Goal: Check status: Check status

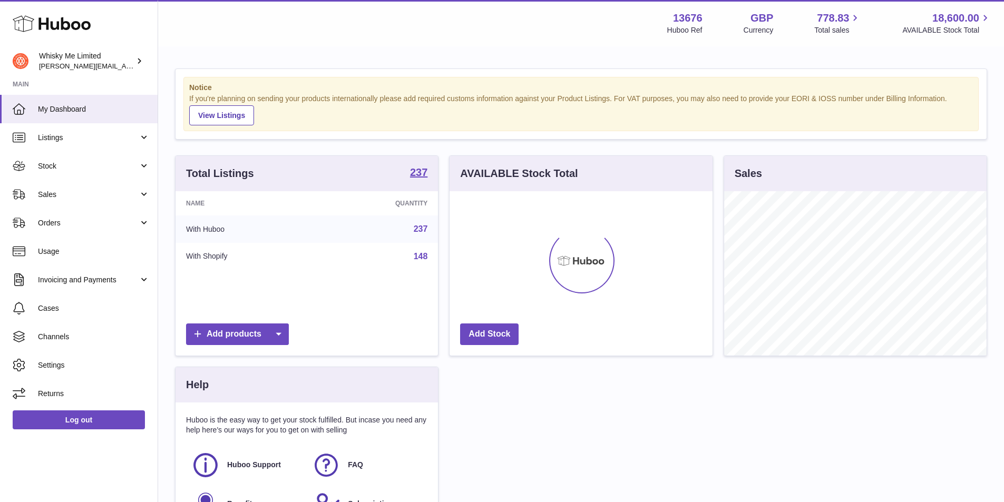
scroll to position [164, 263]
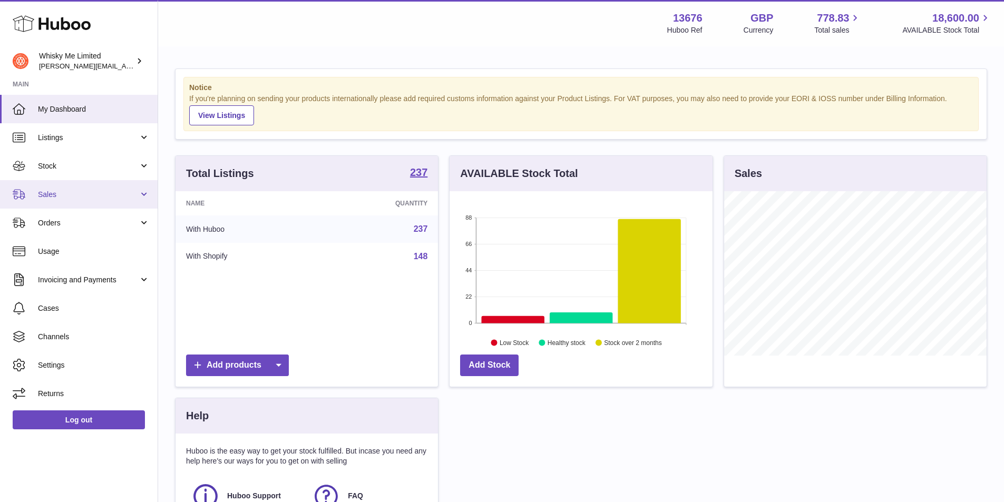
click at [99, 191] on span "Sales" at bounding box center [88, 195] width 101 height 10
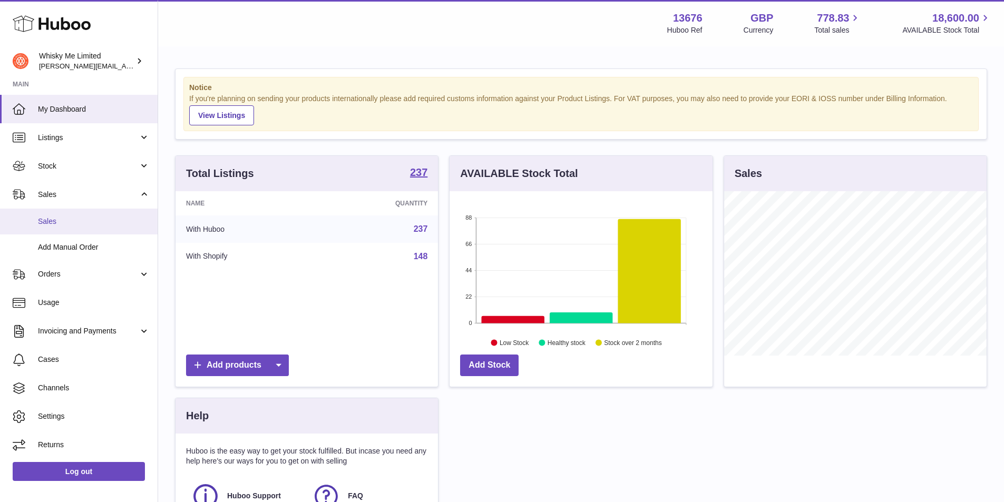
click at [85, 229] on link "Sales" at bounding box center [79, 222] width 158 height 26
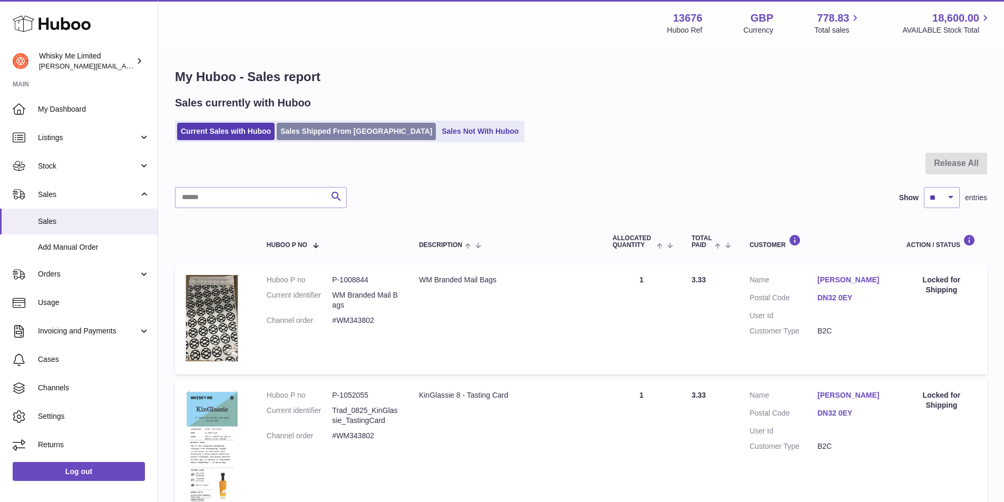
click at [308, 139] on link "Sales Shipped From Huboo" at bounding box center [356, 131] width 159 height 17
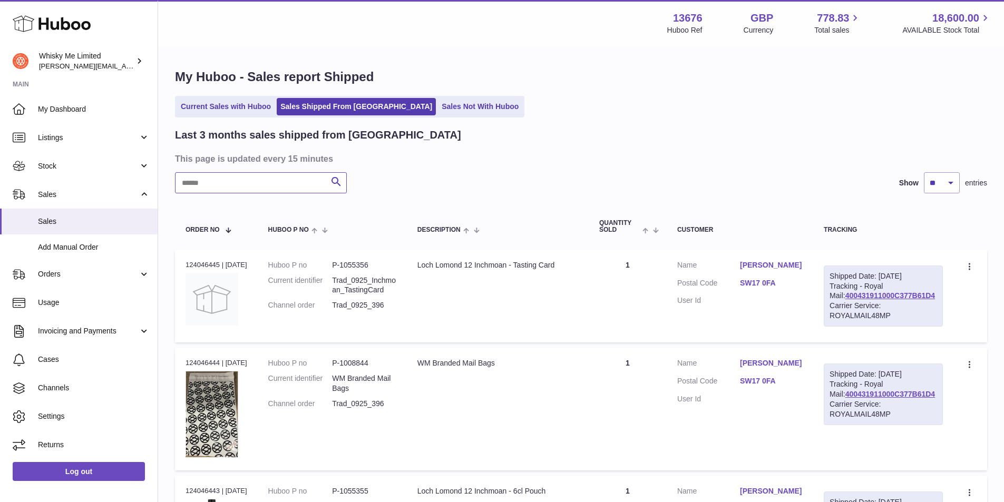
click at [260, 191] on input "text" at bounding box center [261, 182] width 172 height 21
paste input "******"
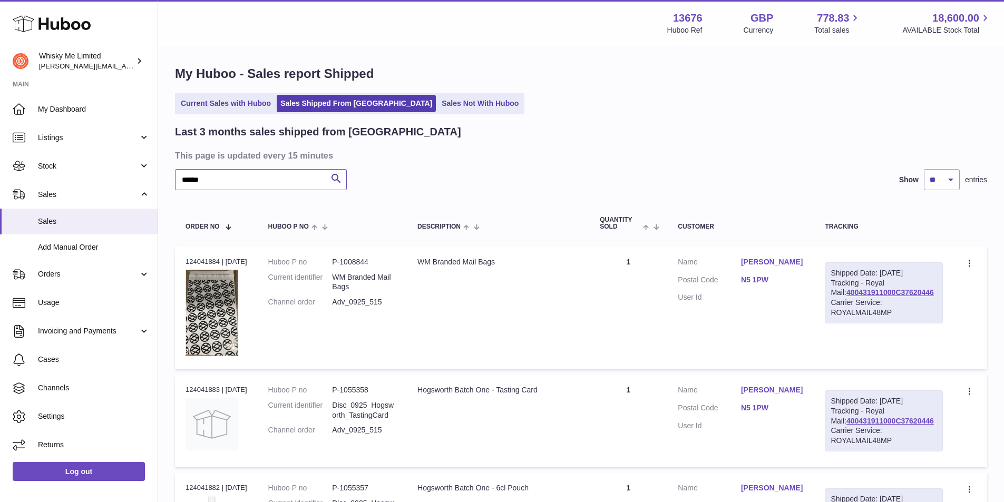
scroll to position [53, 0]
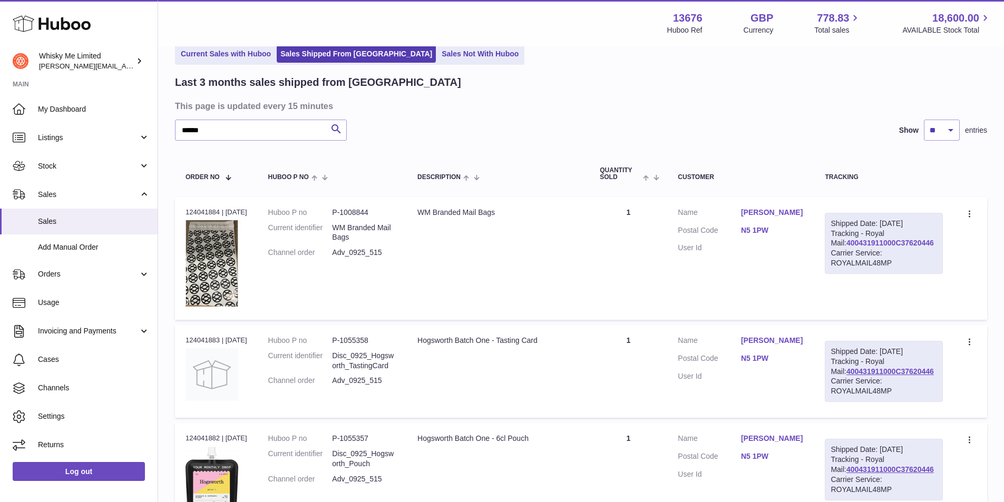
click at [905, 247] on link "400431911000C37620446" at bounding box center [889, 243] width 87 height 8
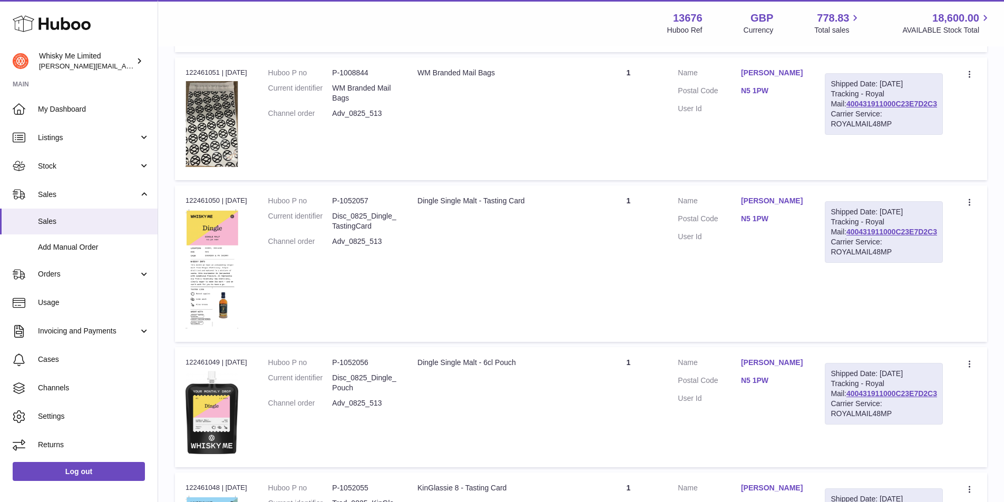
scroll to position [790, 0]
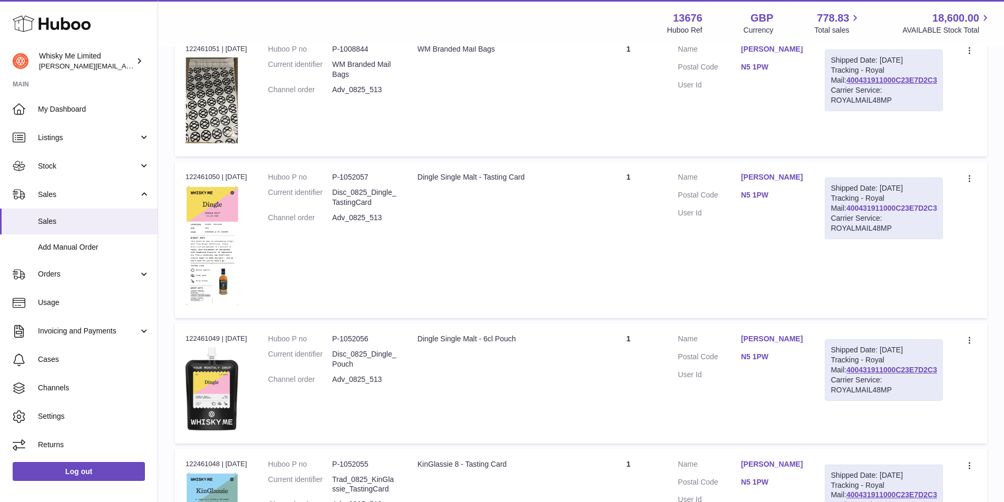
click at [866, 212] on link "400431911000C23E7D2C3" at bounding box center [891, 208] width 91 height 8
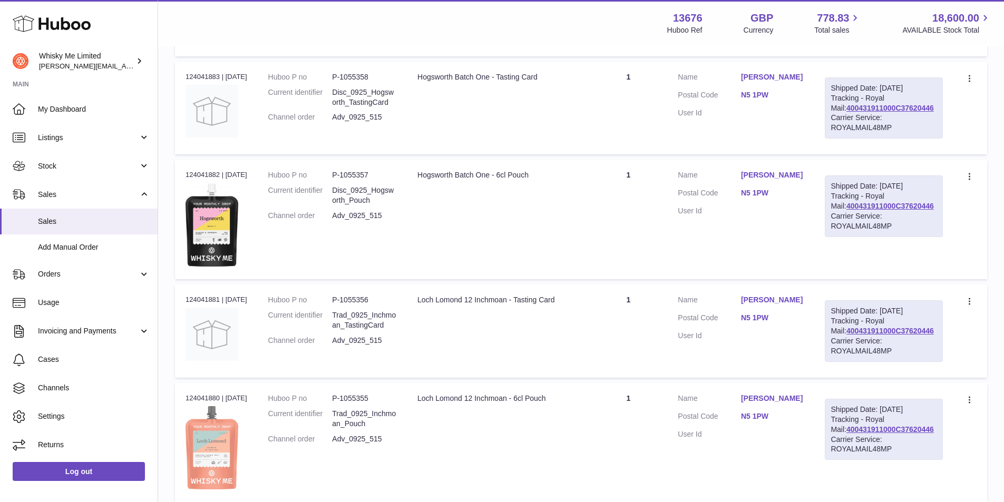
scroll to position [0, 0]
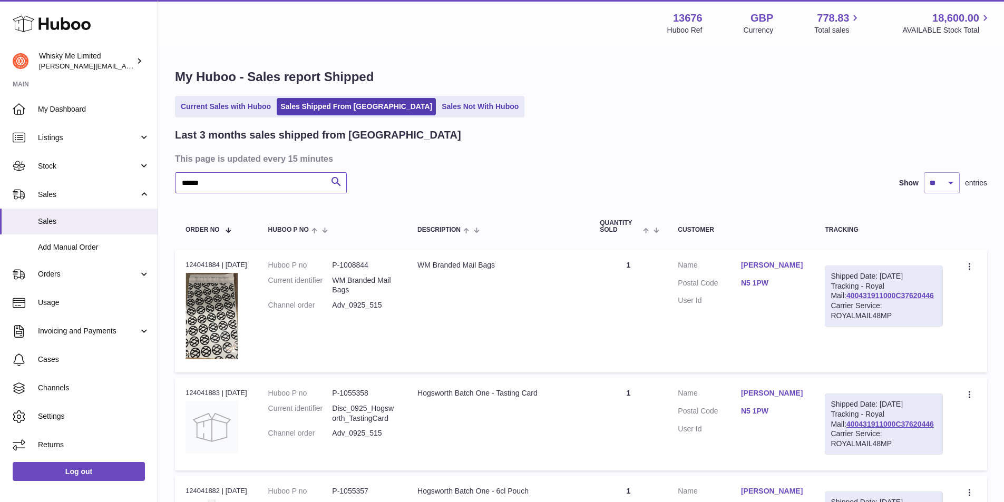
drag, startPoint x: 217, startPoint y: 181, endPoint x: 181, endPoint y: 179, distance: 35.9
click at [181, 179] on input "******" at bounding box center [261, 182] width 172 height 21
paste input "**"
type input "********"
click at [230, 109] on link "Current Sales with Huboo" at bounding box center [225, 106] width 97 height 17
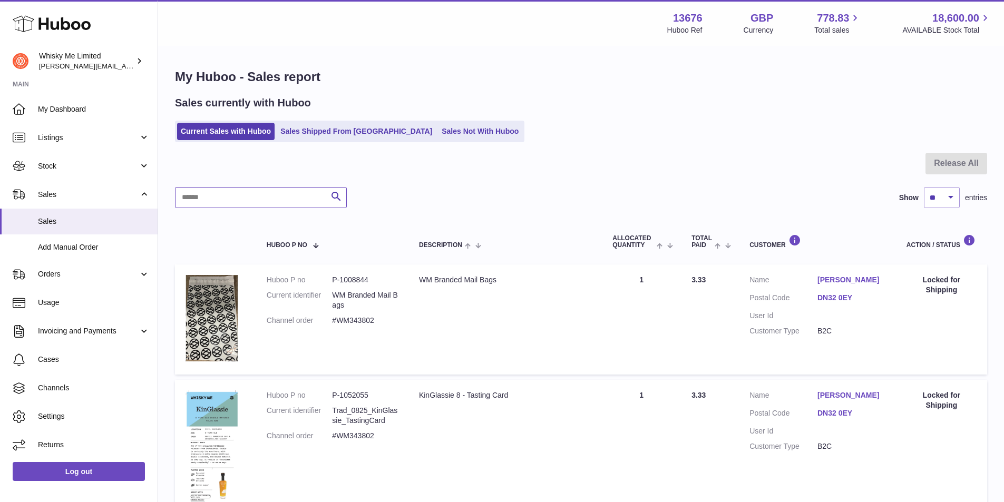
click at [289, 198] on input "text" at bounding box center [261, 197] width 172 height 21
paste input "********"
type input "********"
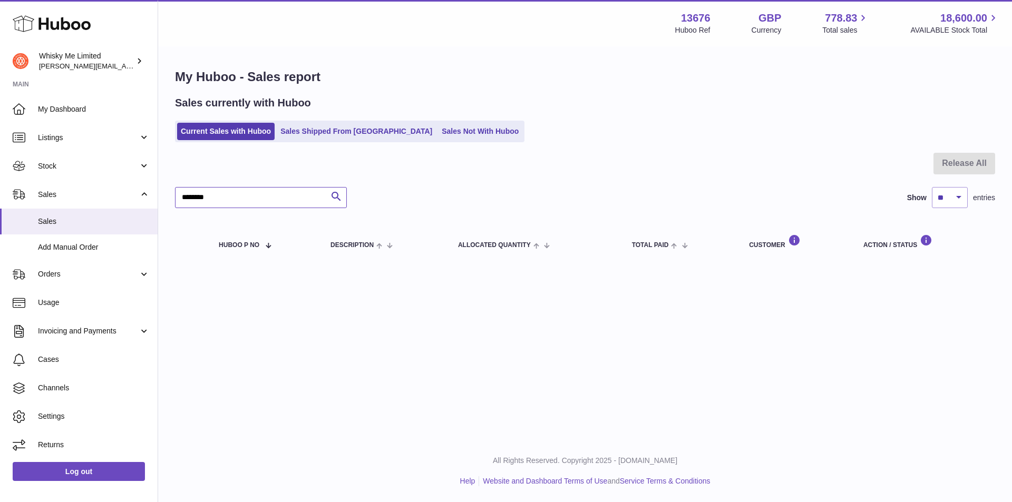
drag, startPoint x: 289, startPoint y: 198, endPoint x: 208, endPoint y: 194, distance: 81.2
click at [274, 198] on input "********" at bounding box center [261, 197] width 172 height 21
drag, startPoint x: 208, startPoint y: 194, endPoint x: 150, endPoint y: 194, distance: 58.0
click at [150, 194] on div "Huboo Whisky Me Limited frances@whiskyshop.com Main My Dashboard Listings Not w…" at bounding box center [506, 251] width 1012 height 502
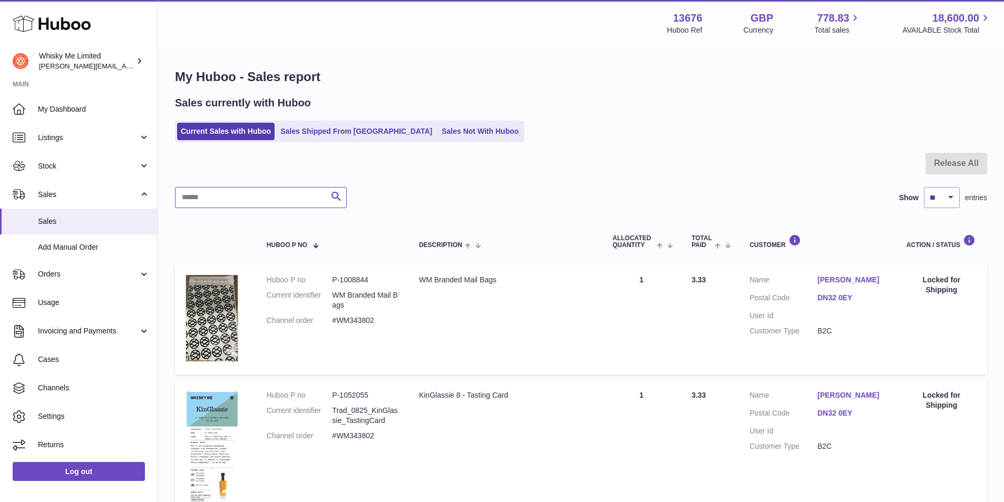
click at [220, 205] on input "text" at bounding box center [261, 197] width 172 height 21
type input "*"
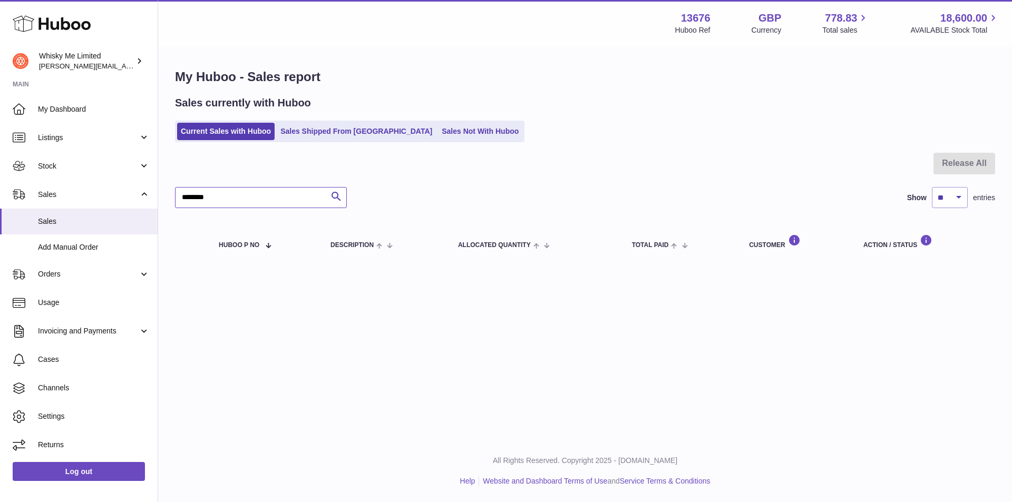
type input "********"
click at [315, 142] on ul "Current Sales with Huboo Sales Shipped From Huboo Sales Not With Huboo" at bounding box center [349, 132] width 349 height 22
click at [318, 131] on link "Sales Shipped From [GEOGRAPHIC_DATA]" at bounding box center [356, 131] width 159 height 17
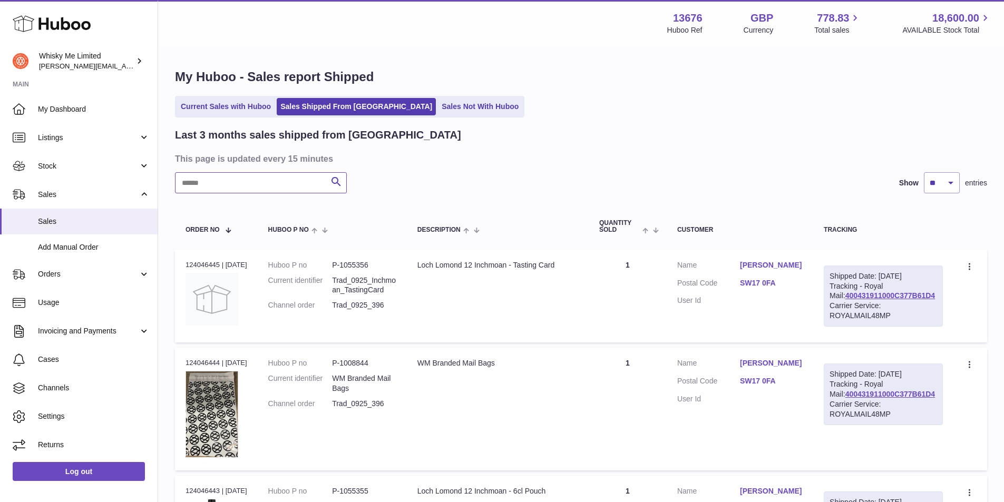
click at [292, 185] on input "text" at bounding box center [261, 182] width 172 height 21
paste input "********"
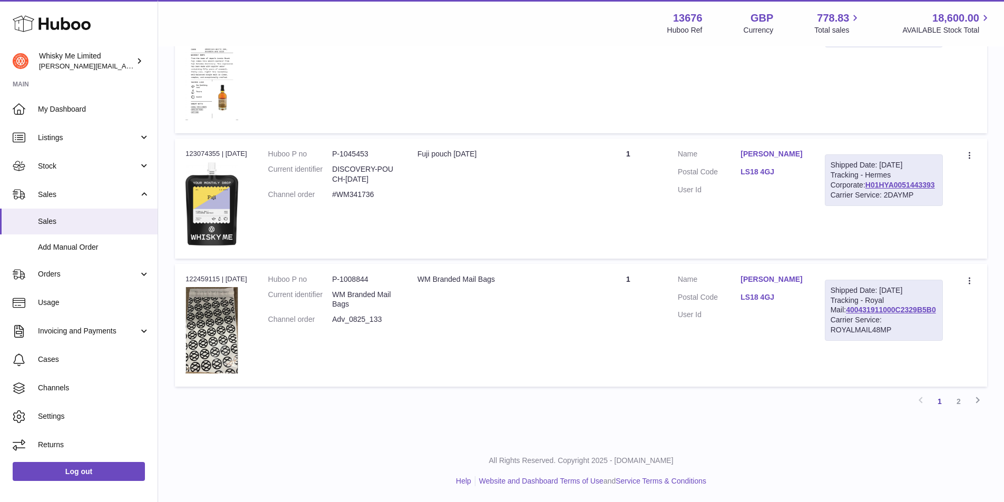
scroll to position [1100, 0]
click at [963, 403] on link "2" at bounding box center [958, 401] width 19 height 19
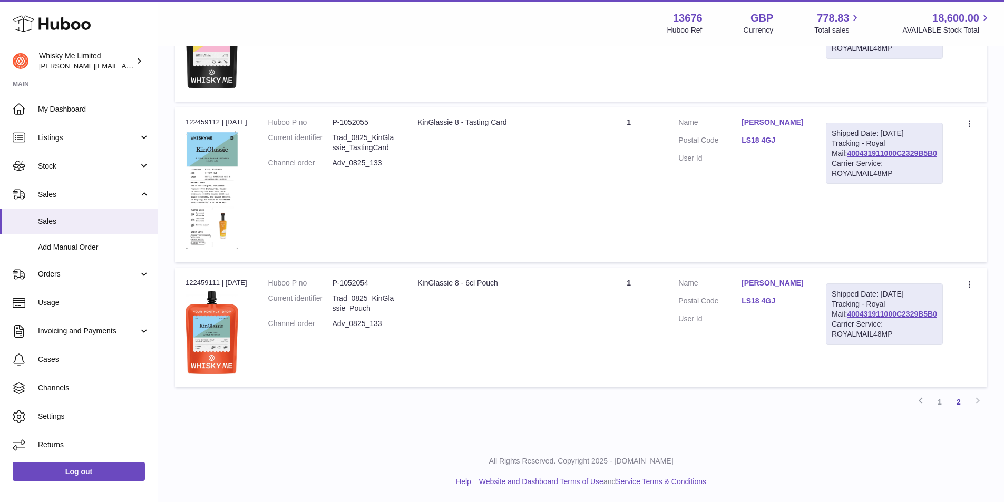
scroll to position [430, 0]
click at [937, 400] on link "1" at bounding box center [939, 401] width 19 height 19
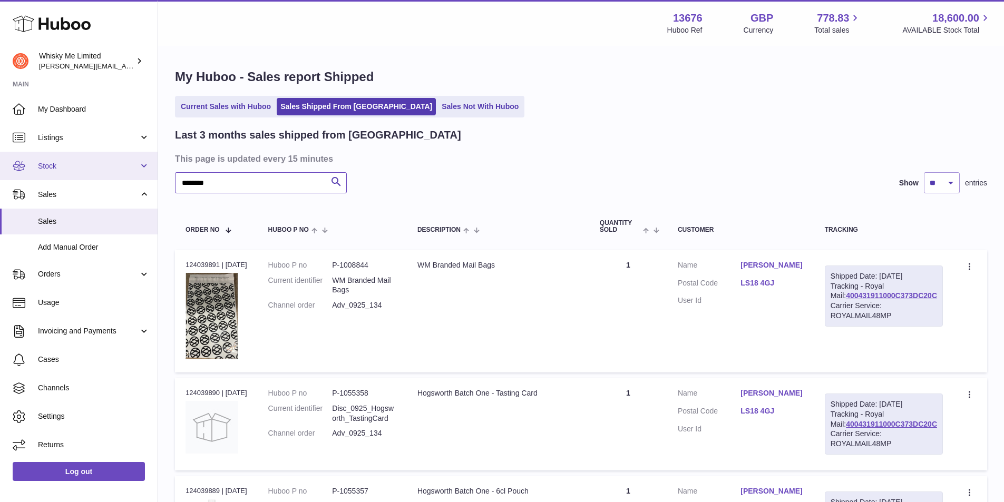
drag, startPoint x: 223, startPoint y: 190, endPoint x: 153, endPoint y: 175, distance: 71.0
drag, startPoint x: 225, startPoint y: 184, endPoint x: 165, endPoint y: 187, distance: 60.1
drag, startPoint x: 253, startPoint y: 175, endPoint x: 165, endPoint y: 175, distance: 88.0
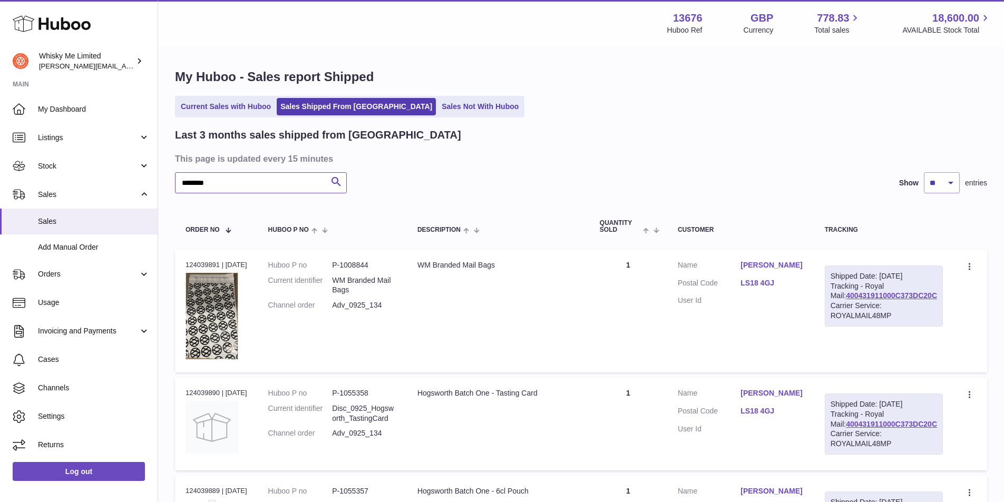
paste input "text"
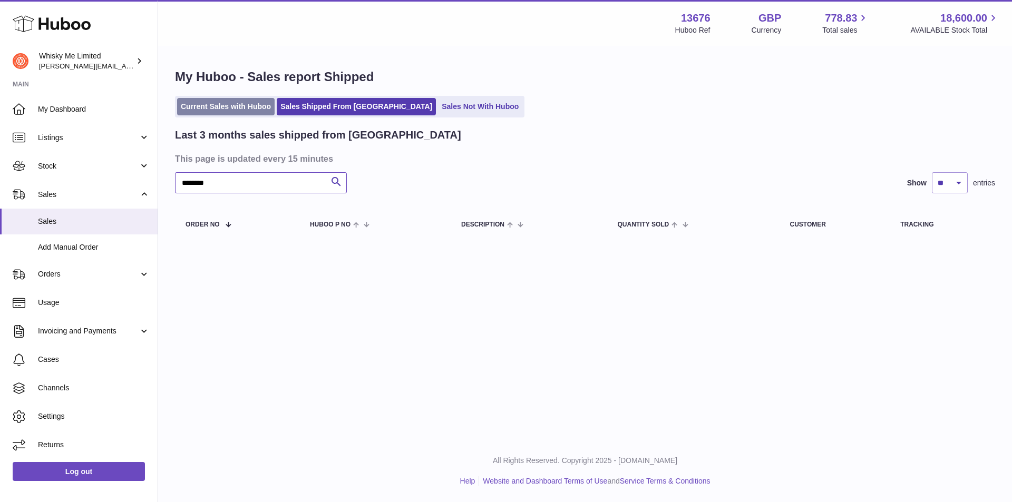
type input "********"
click at [230, 108] on link "Current Sales with Huboo" at bounding box center [225, 106] width 97 height 17
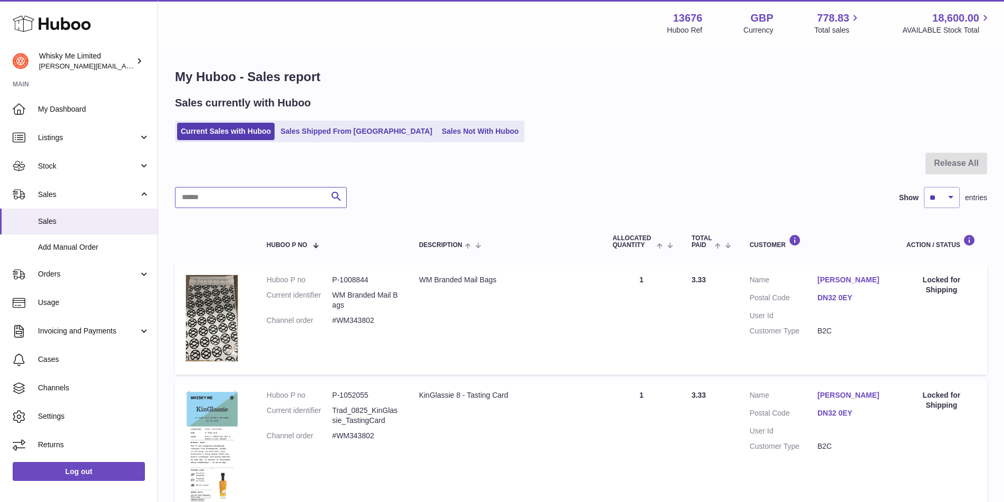
click at [254, 193] on input "text" at bounding box center [261, 197] width 172 height 21
paste input "********"
drag, startPoint x: 227, startPoint y: 203, endPoint x: 162, endPoint y: 200, distance: 64.4
click at [162, 200] on div "My Huboo - Sales report Sales currently with Huboo Current Sales with Huboo Sal…" at bounding box center [581, 356] width 846 height 619
paste input "text"
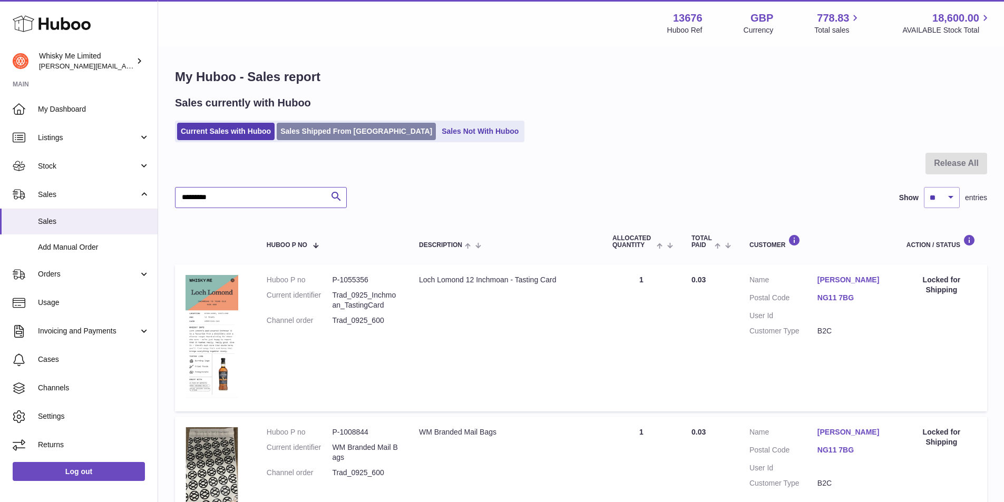
type input "********"
click at [342, 134] on link "Sales Shipped From [GEOGRAPHIC_DATA]" at bounding box center [356, 131] width 159 height 17
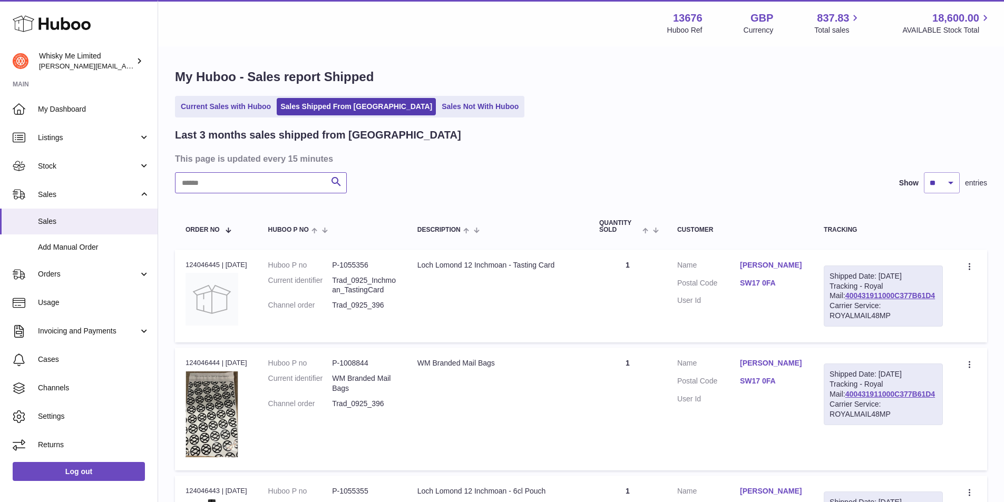
click at [251, 185] on input "text" at bounding box center [261, 182] width 172 height 21
paste input "********"
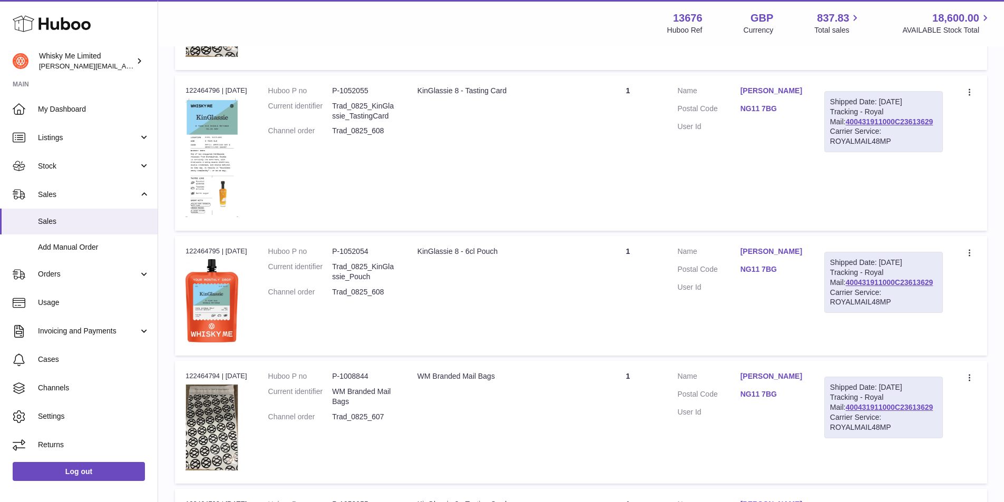
scroll to position [298, 0]
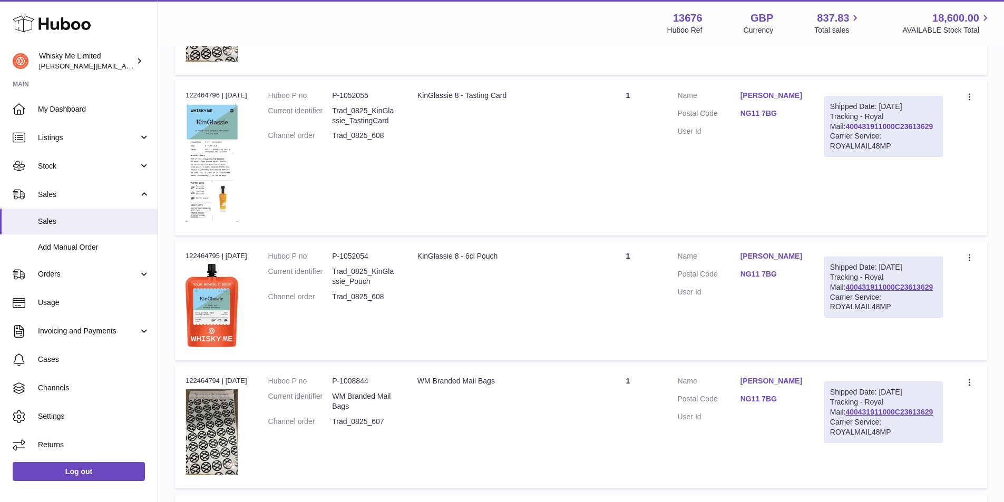
click at [860, 131] on link "400431911000C23613629" at bounding box center [888, 126] width 87 height 8
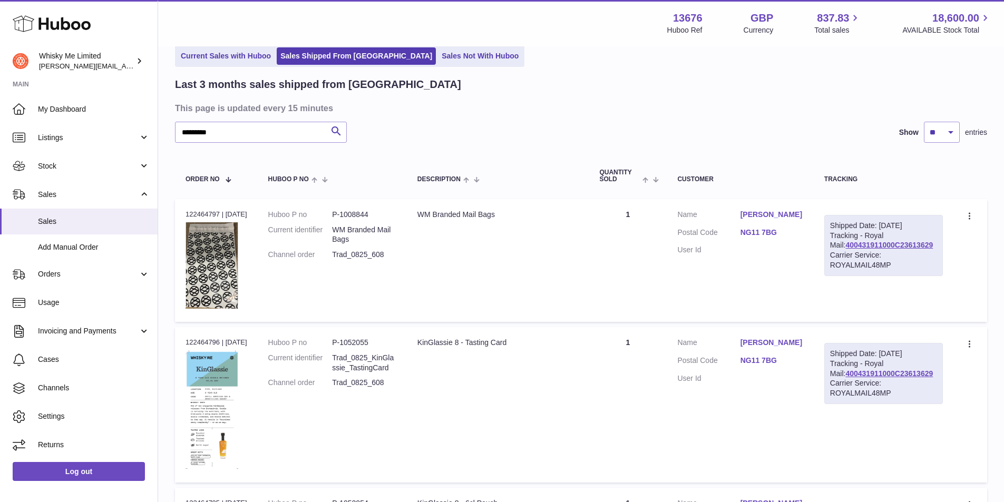
scroll to position [0, 0]
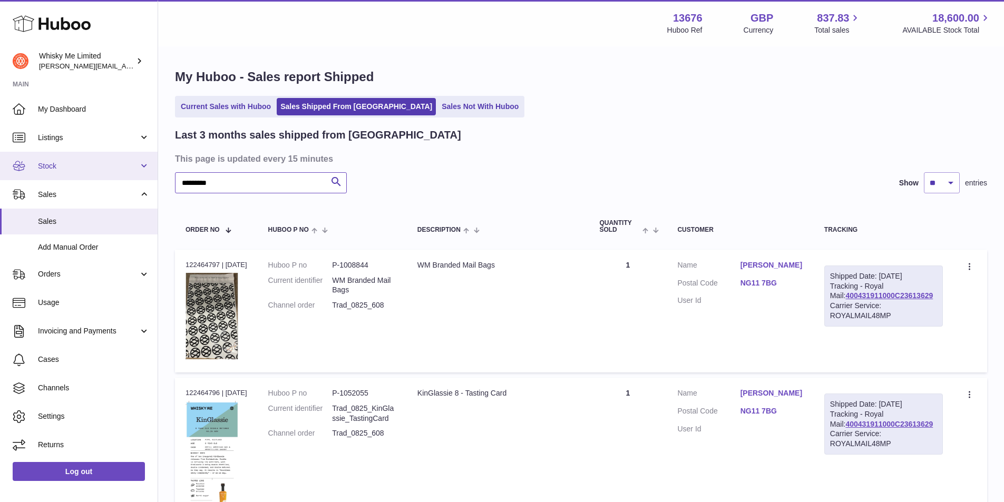
drag, startPoint x: 238, startPoint y: 189, endPoint x: 143, endPoint y: 179, distance: 95.4
paste input "**********"
type input "**********"
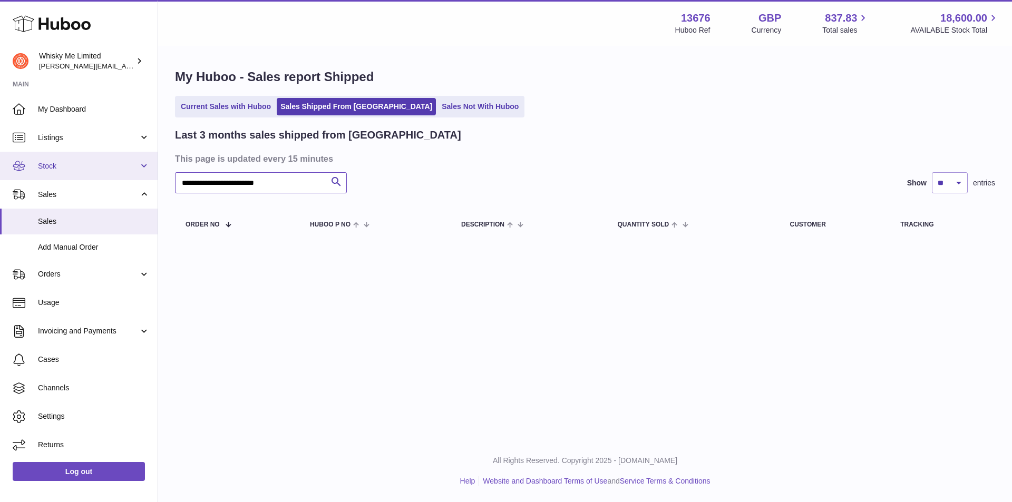
drag, startPoint x: 312, startPoint y: 182, endPoint x: 136, endPoint y: 161, distance: 177.2
click at [136, 161] on div "Huboo Whisky Me Limited [PERSON_NAME][EMAIL_ADDRESS][DOMAIN_NAME] Main My Dashb…" at bounding box center [506, 251] width 1012 height 502
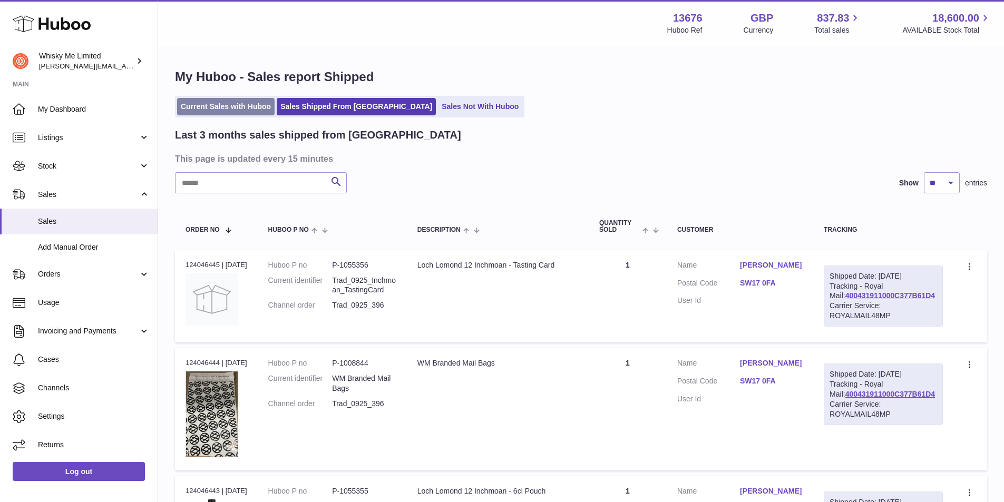
click at [242, 111] on link "Current Sales with Huboo" at bounding box center [225, 106] width 97 height 17
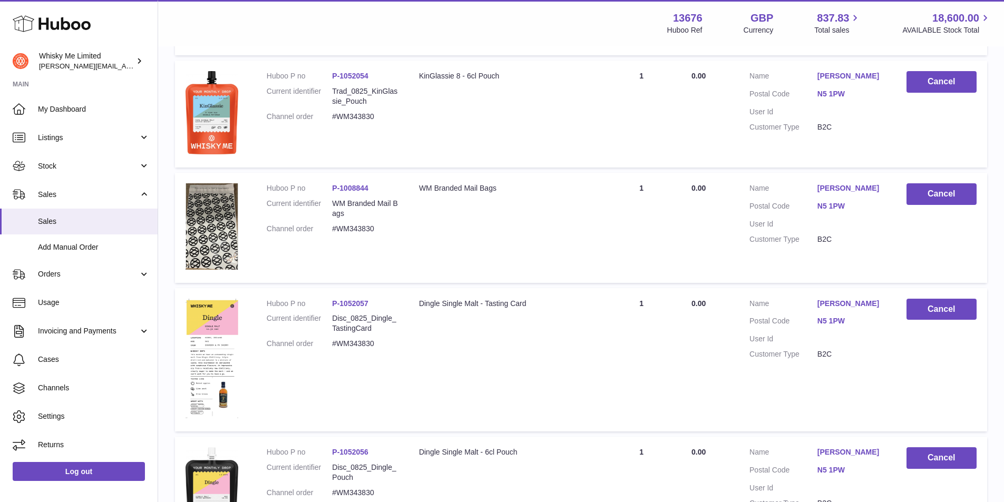
scroll to position [1103, 0]
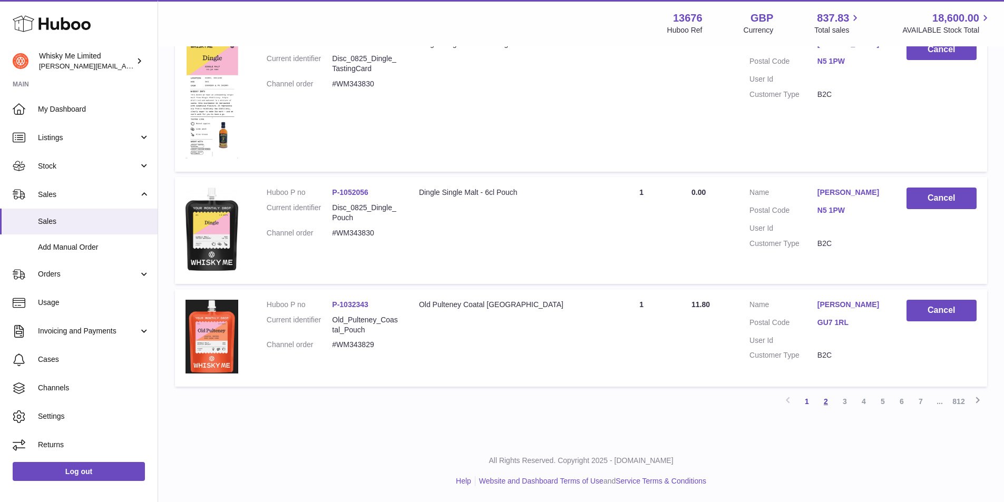
click at [828, 410] on link "2" at bounding box center [825, 401] width 19 height 19
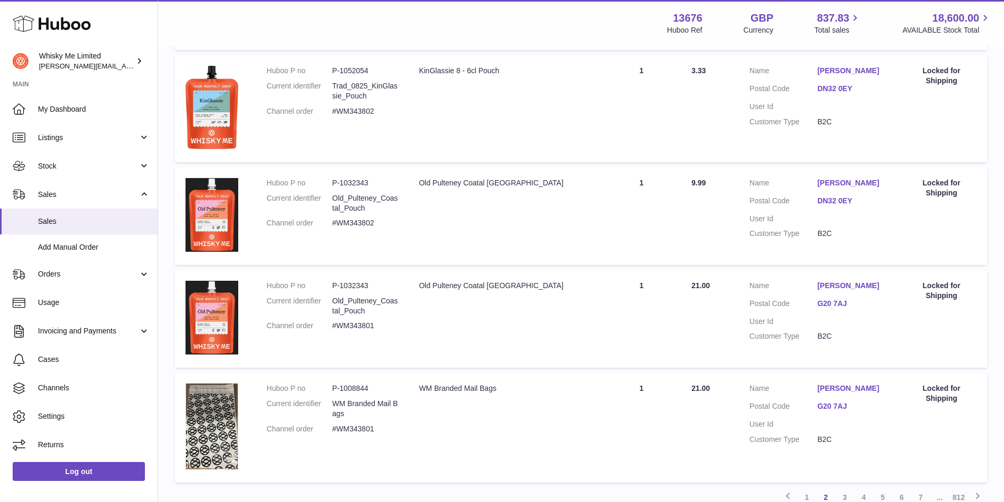
scroll to position [974, 0]
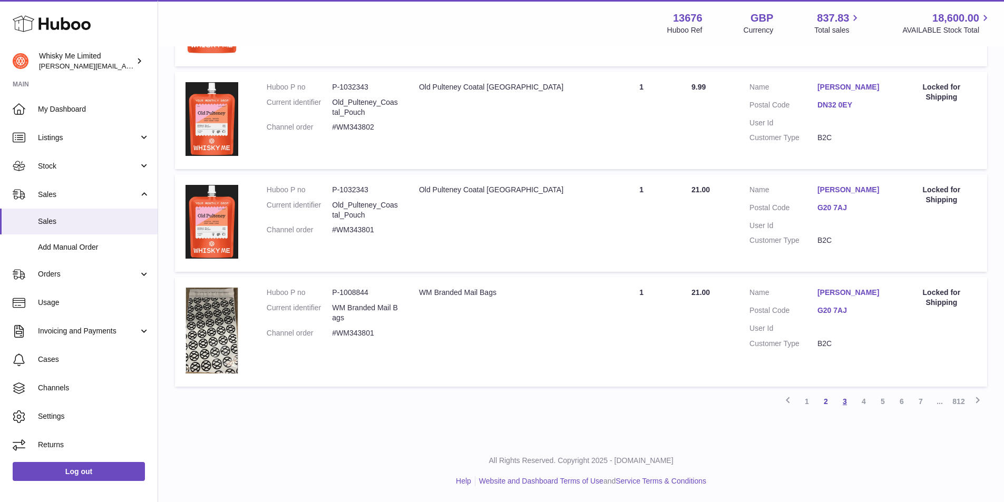
click at [846, 404] on link "3" at bounding box center [844, 401] width 19 height 19
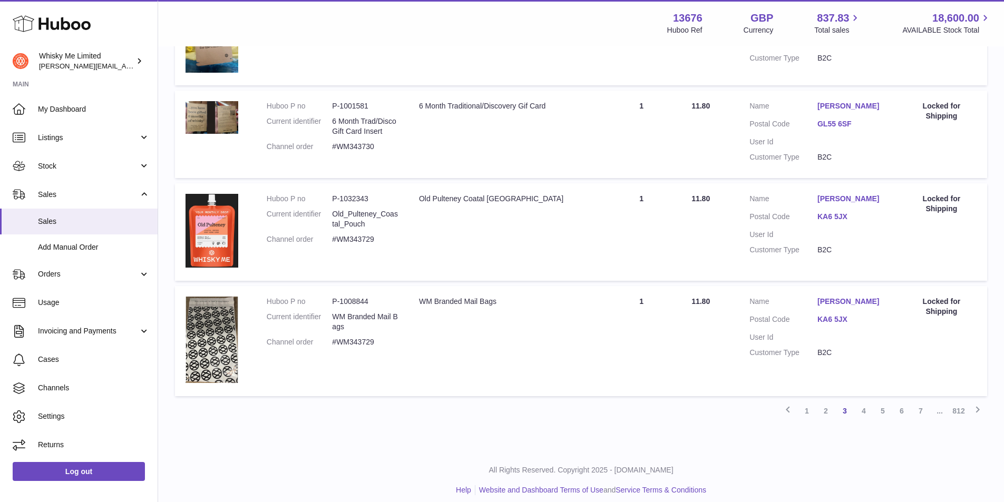
scroll to position [890, 0]
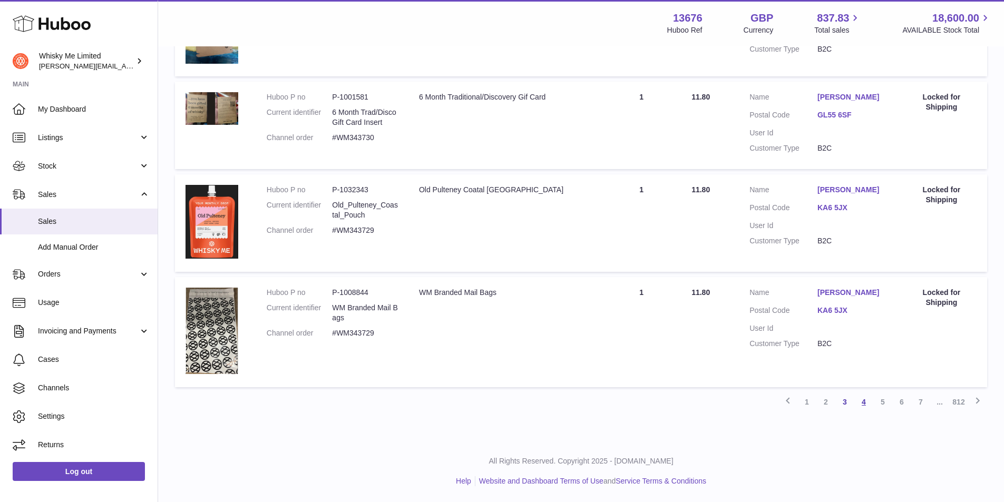
click at [860, 399] on link "4" at bounding box center [863, 402] width 19 height 19
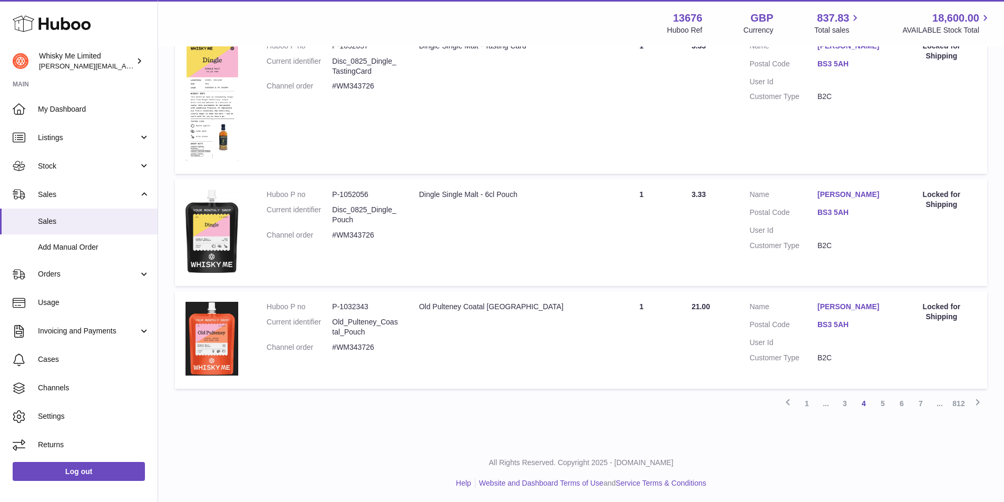
scroll to position [1017, 0]
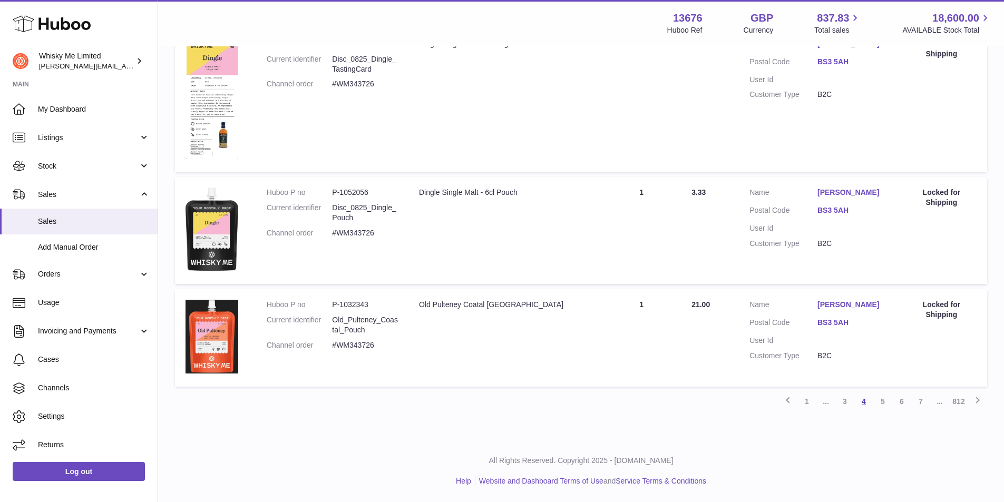
click at [865, 397] on link "4" at bounding box center [863, 401] width 19 height 19
click at [884, 407] on link "5" at bounding box center [882, 401] width 19 height 19
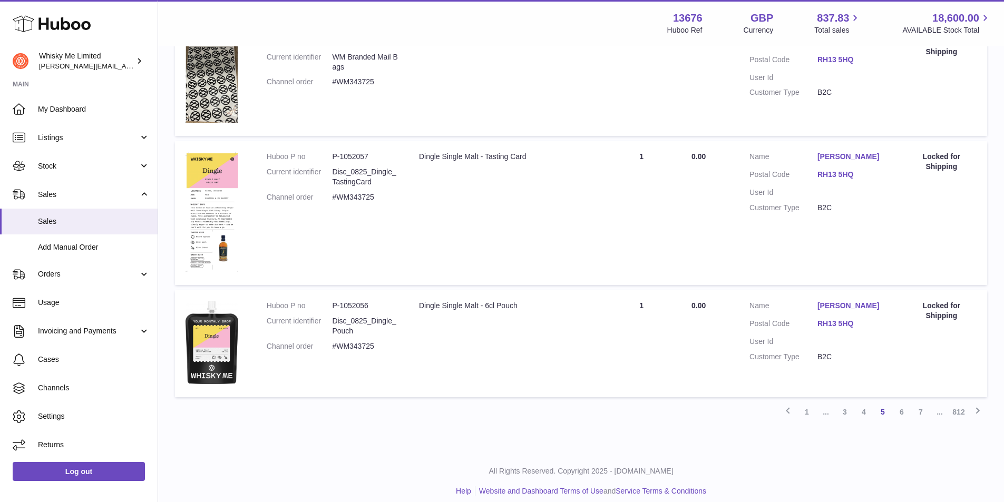
scroll to position [1046, 0]
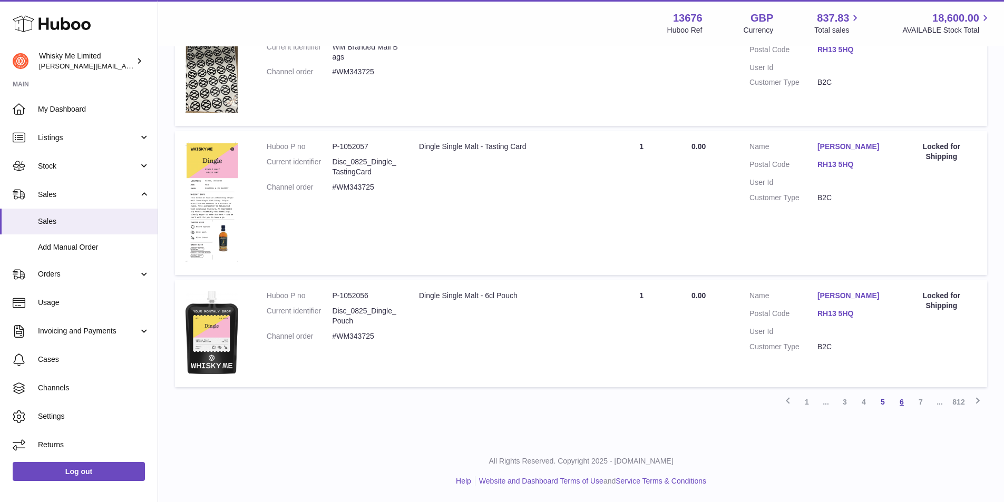
click at [903, 402] on link "6" at bounding box center [901, 402] width 19 height 19
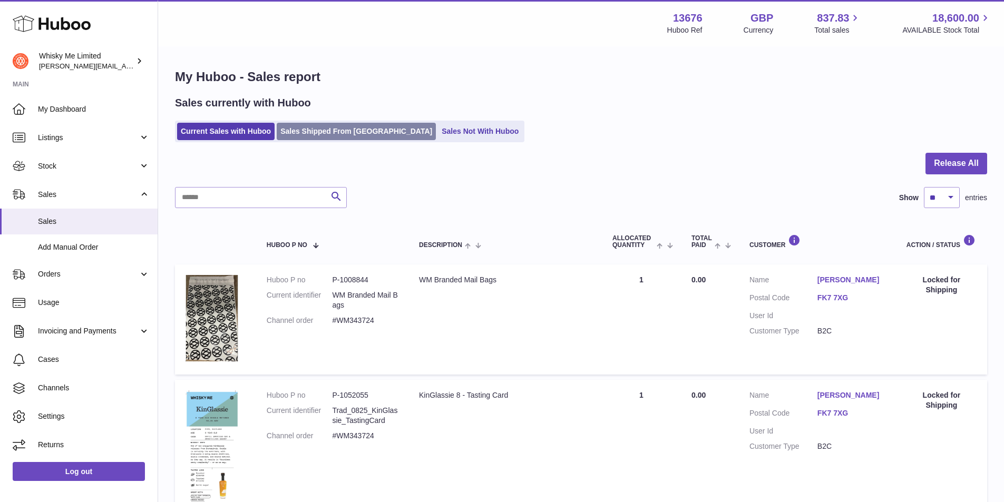
click at [356, 133] on link "Sales Shipped From [GEOGRAPHIC_DATA]" at bounding box center [356, 131] width 159 height 17
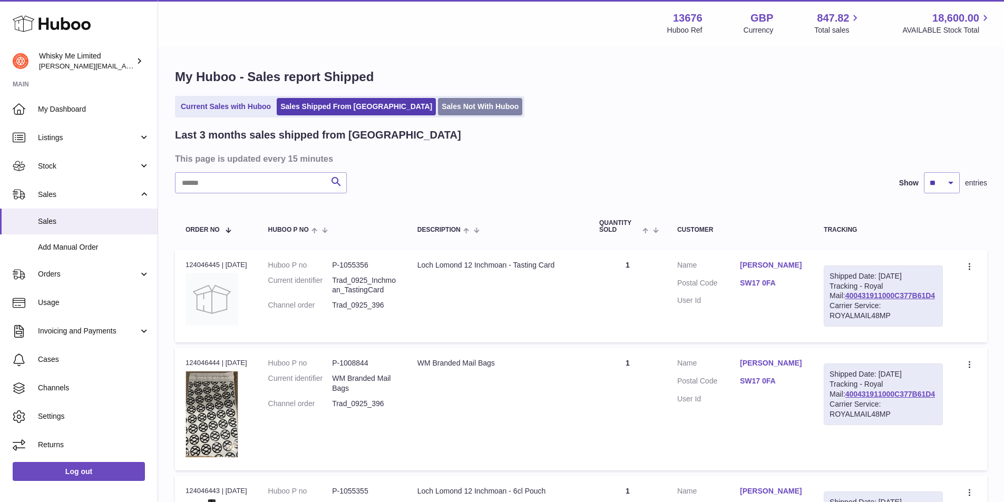
click at [441, 112] on link "Sales Not With Huboo" at bounding box center [480, 106] width 84 height 17
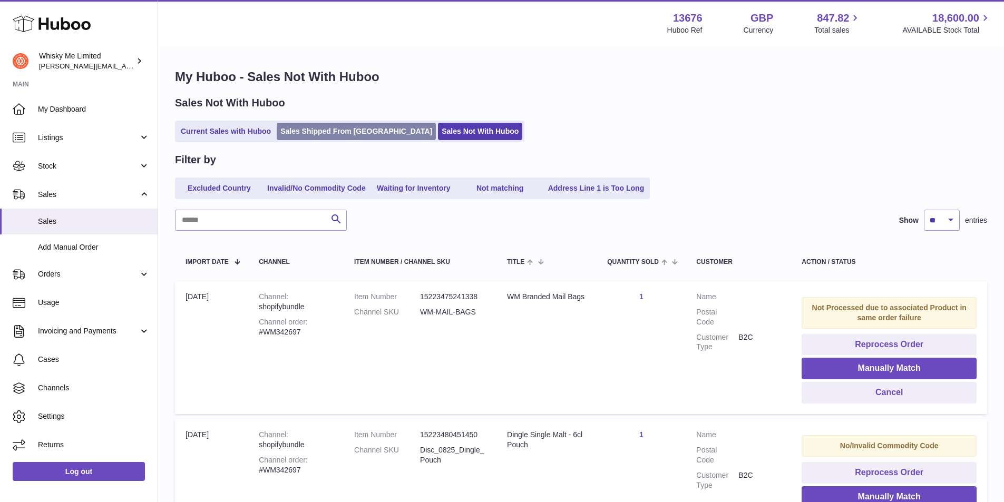
click at [360, 139] on link "Sales Shipped From [GEOGRAPHIC_DATA]" at bounding box center [356, 131] width 159 height 17
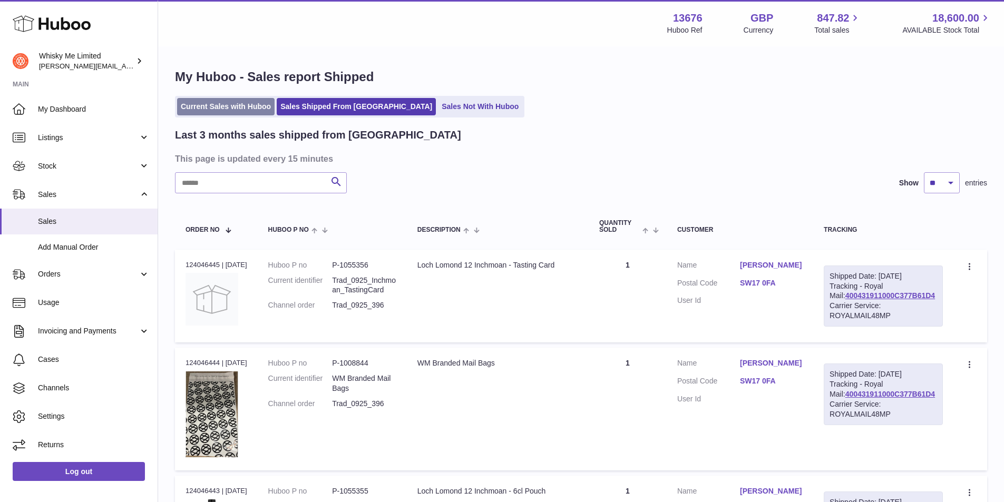
click at [207, 108] on link "Current Sales with Huboo" at bounding box center [225, 106] width 97 height 17
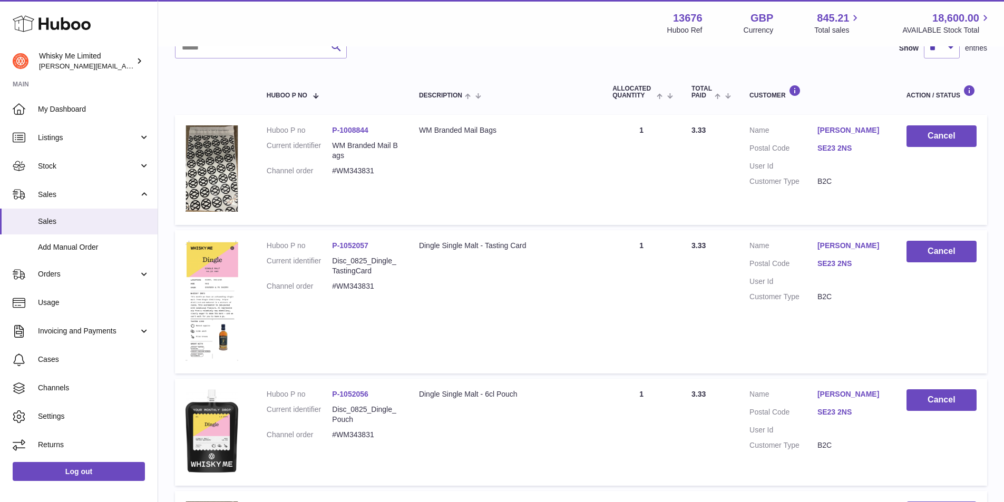
scroll to position [53, 0]
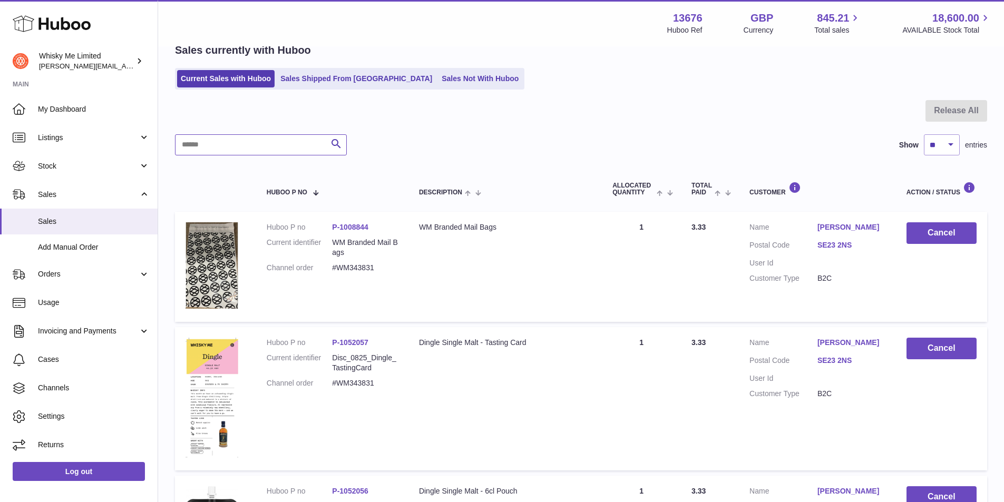
click at [222, 138] on input "text" at bounding box center [261, 144] width 172 height 21
click at [282, 82] on link "Sales Shipped From [GEOGRAPHIC_DATA]" at bounding box center [356, 78] width 159 height 17
click at [256, 149] on input "text" at bounding box center [261, 144] width 172 height 21
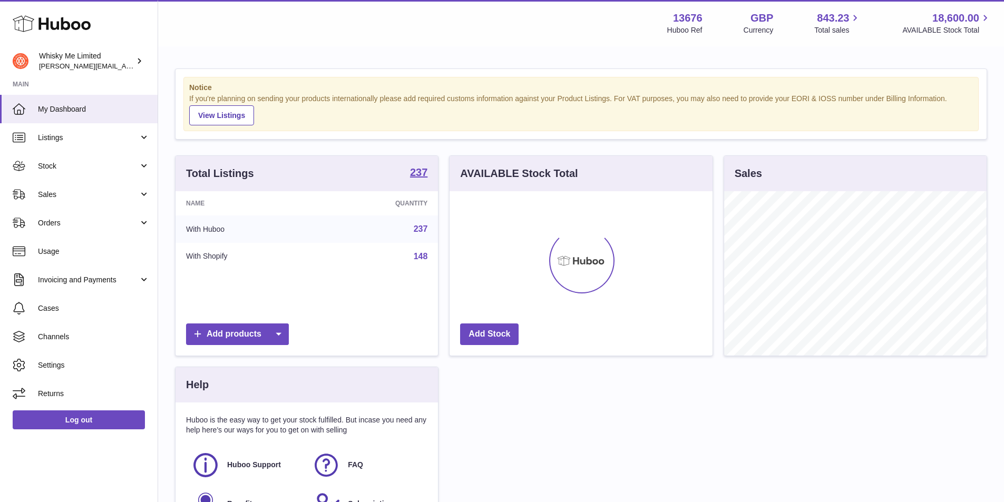
scroll to position [164, 263]
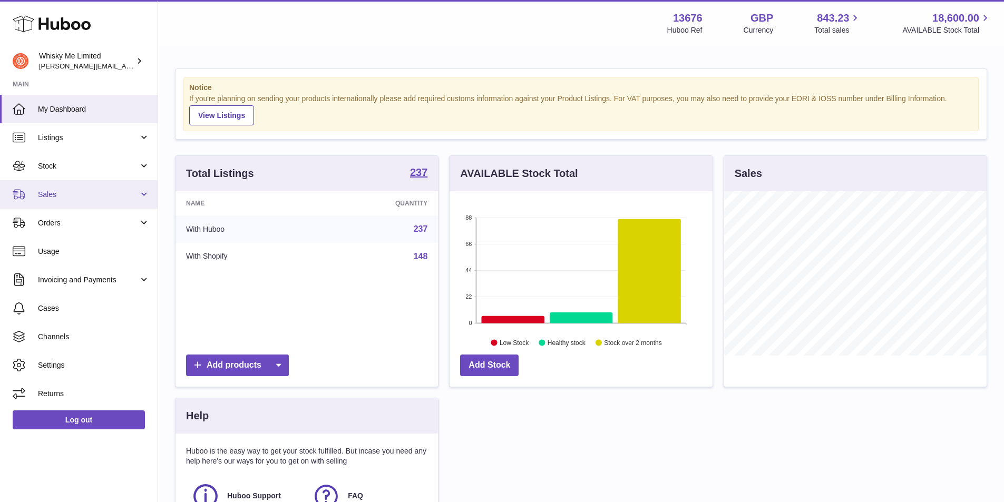
click at [91, 188] on link "Sales" at bounding box center [79, 194] width 158 height 28
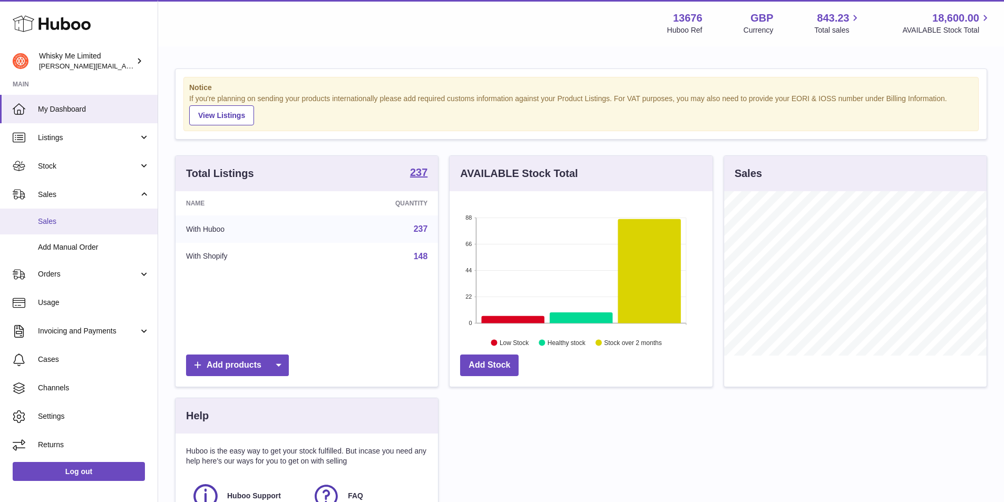
click at [66, 229] on link "Sales" at bounding box center [79, 222] width 158 height 26
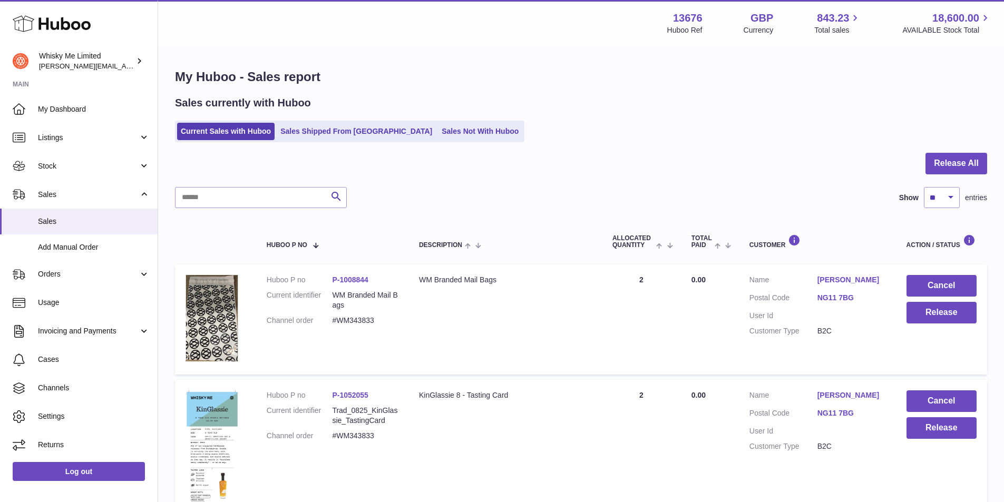
click at [301, 141] on ul "Current Sales with Huboo Sales Shipped From [GEOGRAPHIC_DATA] Sales Not With Hu…" at bounding box center [349, 132] width 349 height 22
click at [306, 130] on link "Sales Shipped From [GEOGRAPHIC_DATA]" at bounding box center [356, 131] width 159 height 17
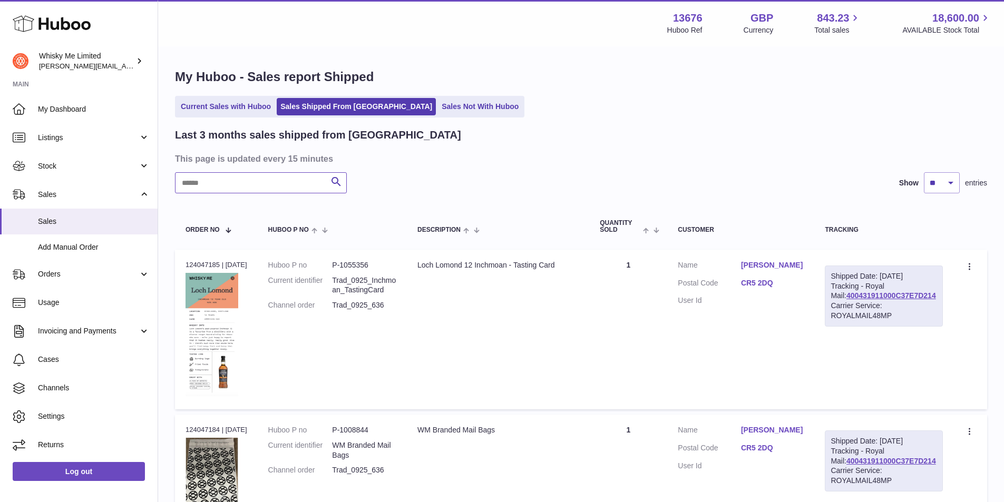
click at [256, 181] on input "text" at bounding box center [261, 182] width 172 height 21
paste input "********"
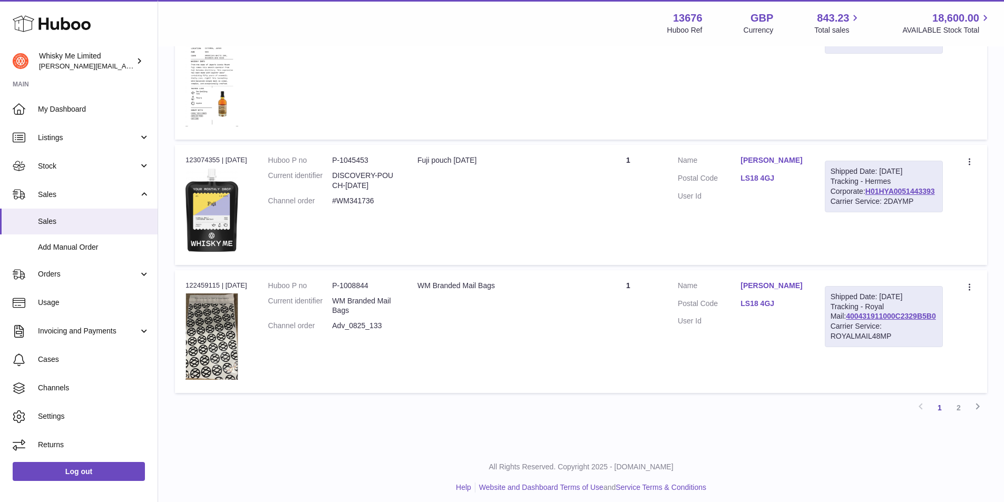
scroll to position [1100, 0]
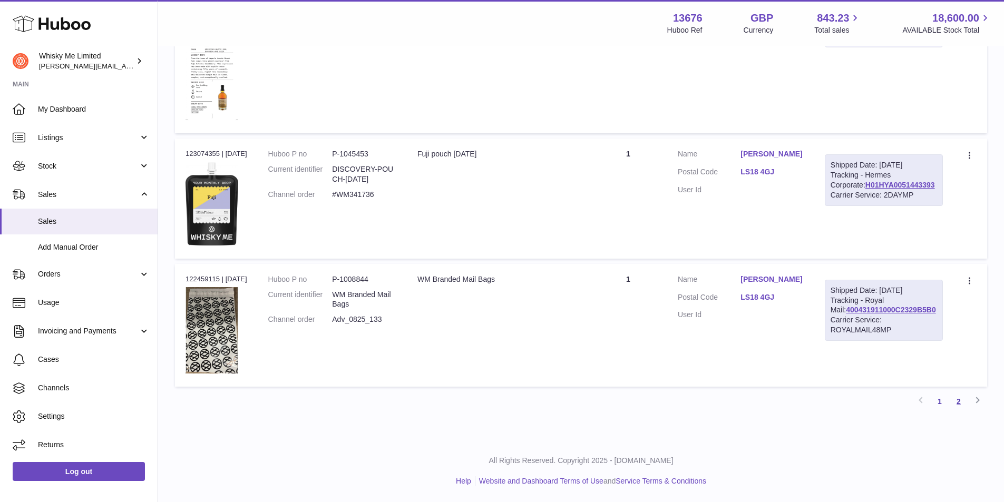
type input "********"
click at [955, 404] on link "2" at bounding box center [958, 401] width 19 height 19
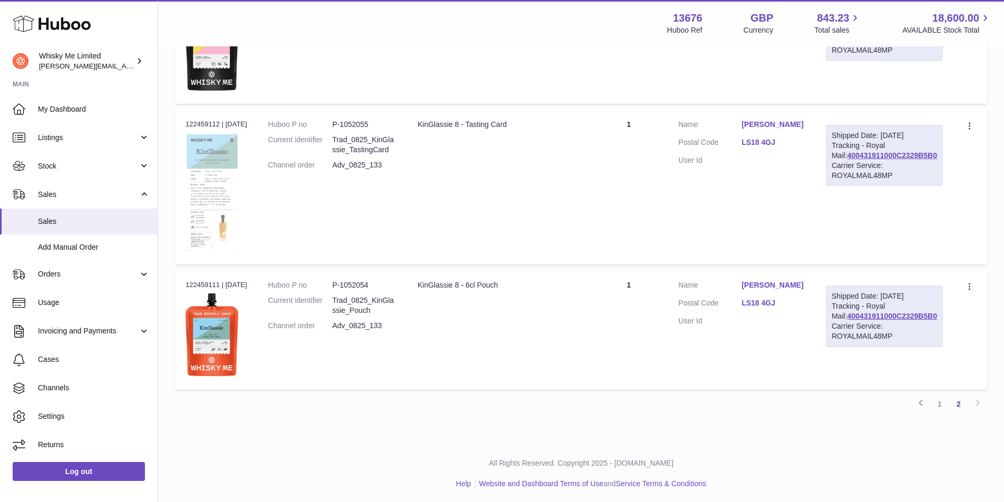
scroll to position [430, 0]
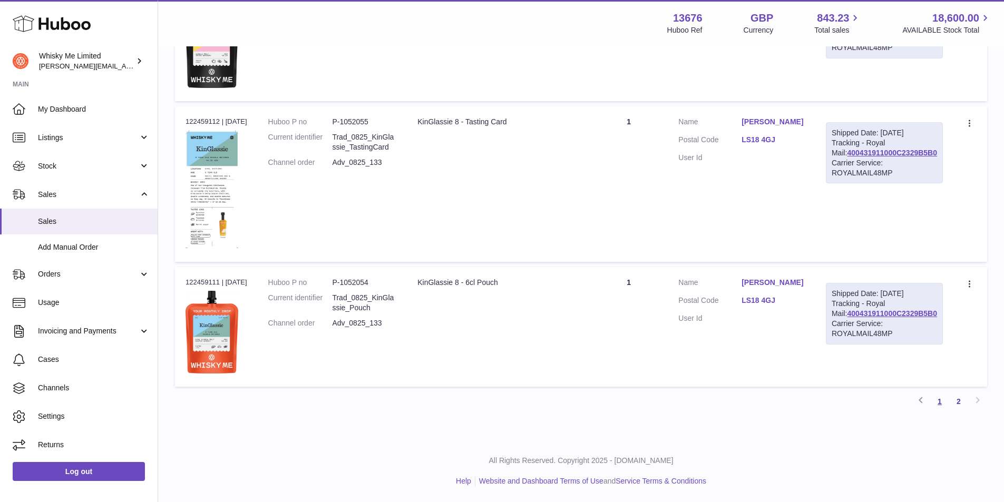
click at [940, 403] on link "1" at bounding box center [939, 401] width 19 height 19
